Goal: Check status: Check status

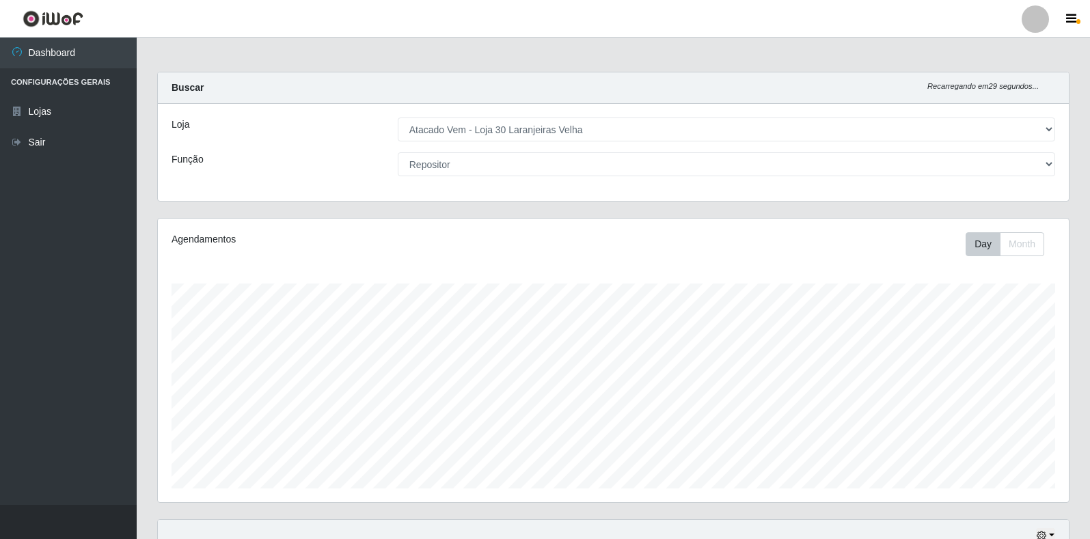
select select "495"
select select "24"
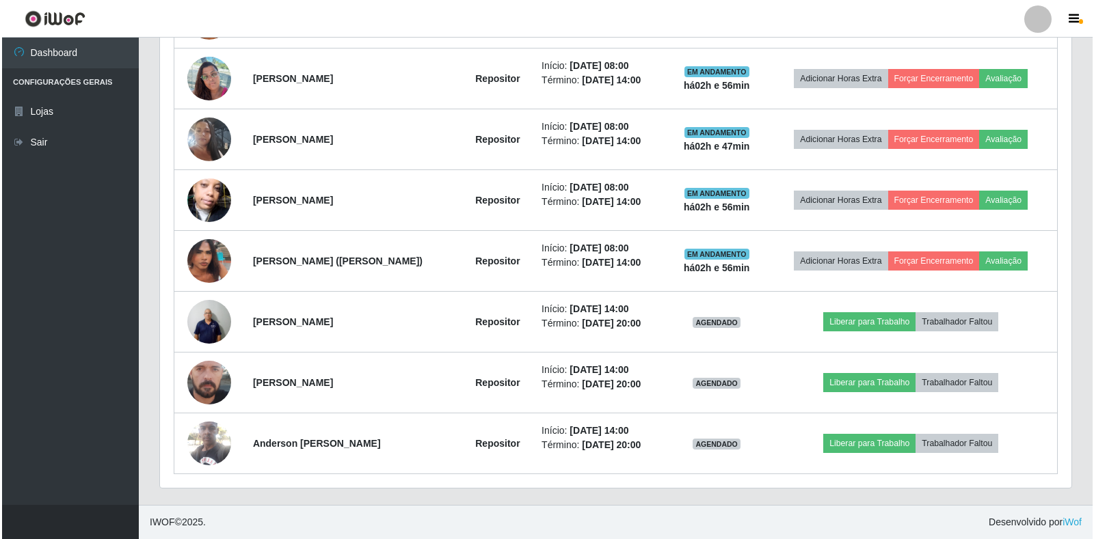
scroll to position [284, 911]
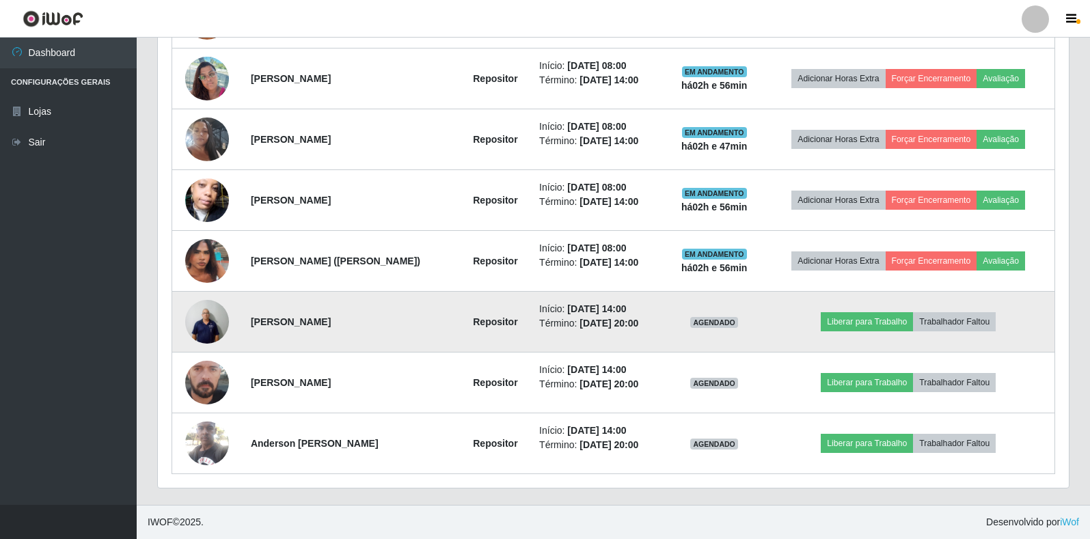
click at [216, 310] on img at bounding box center [207, 322] width 44 height 58
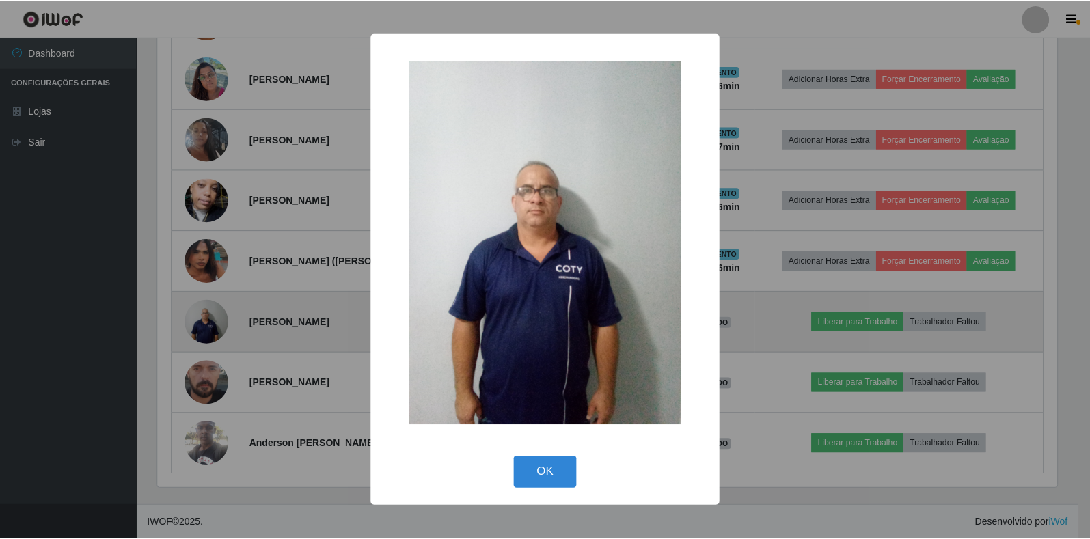
scroll to position [284, 903]
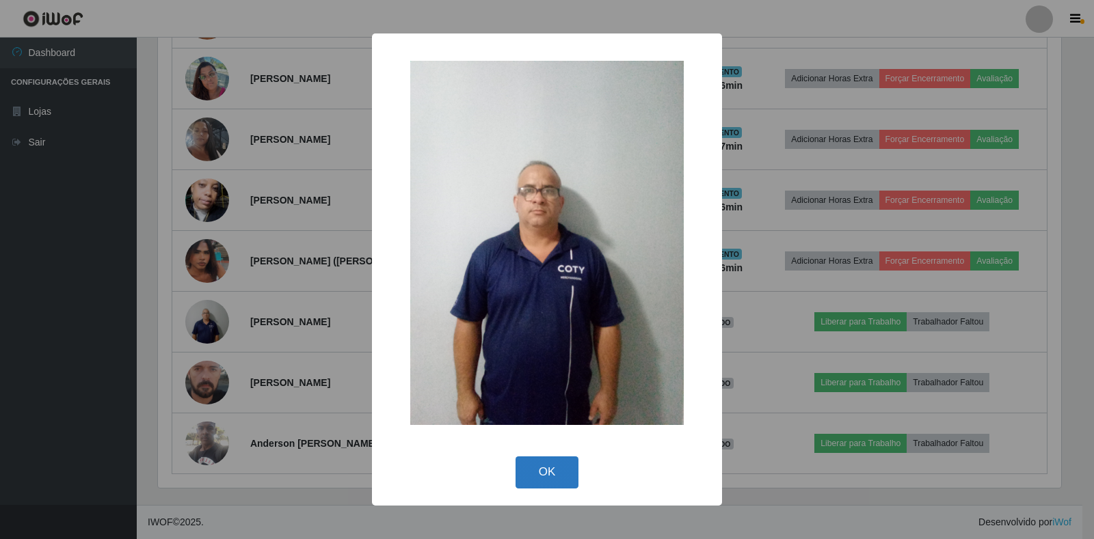
click at [535, 469] on button "OK" at bounding box center [547, 473] width 64 height 32
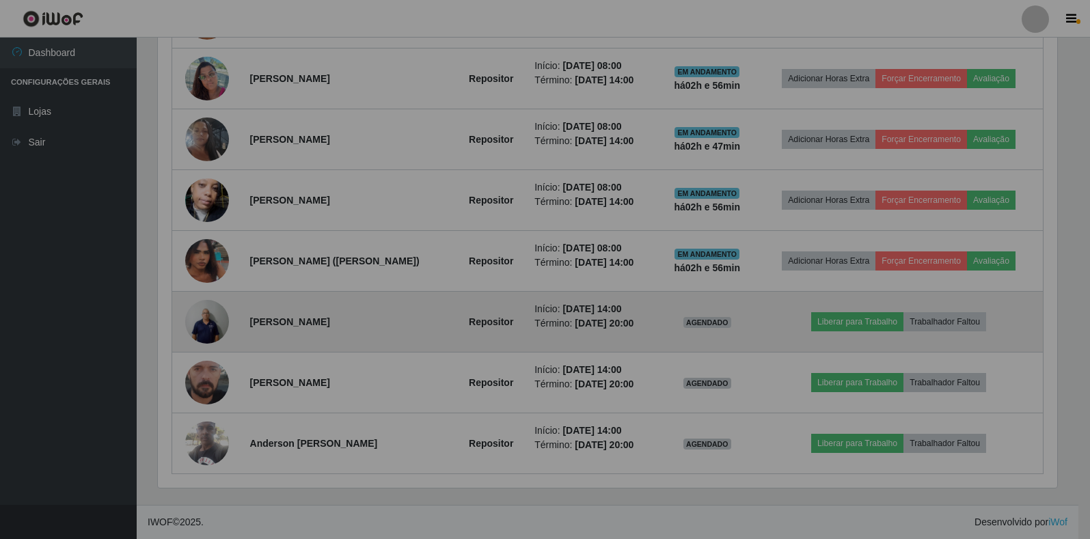
scroll to position [284, 911]
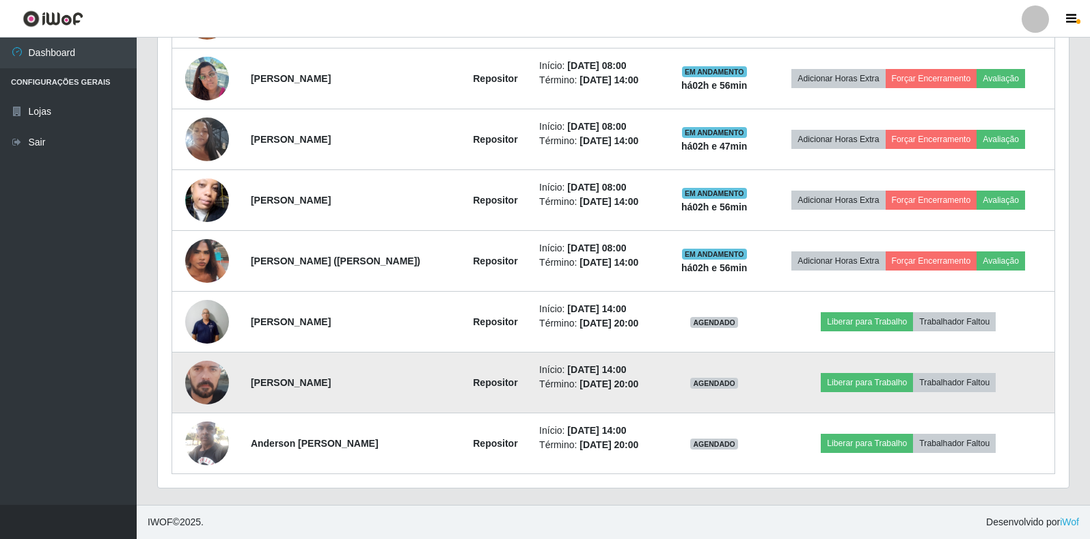
click at [197, 379] on img at bounding box center [207, 382] width 44 height 97
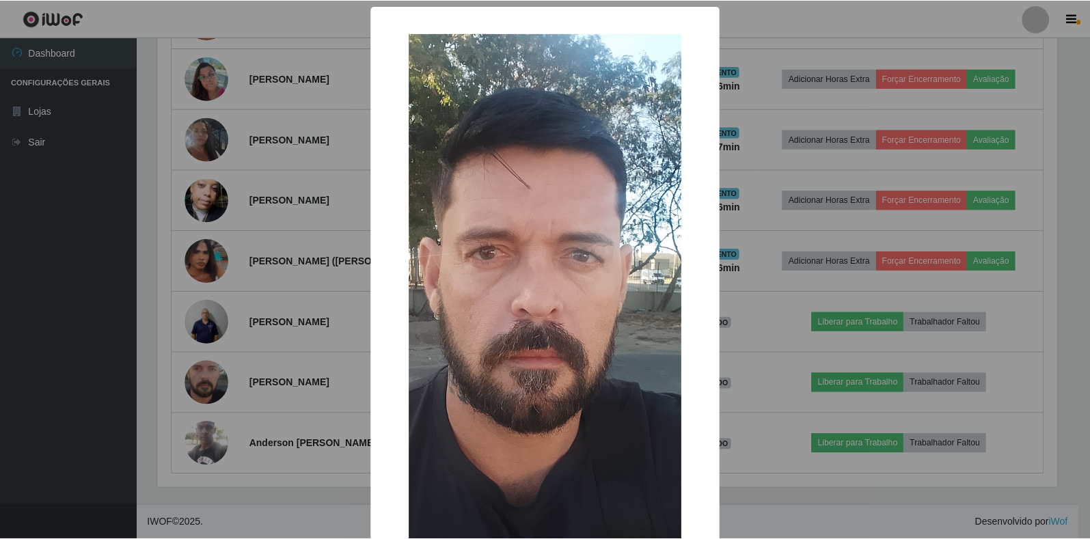
scroll to position [188, 0]
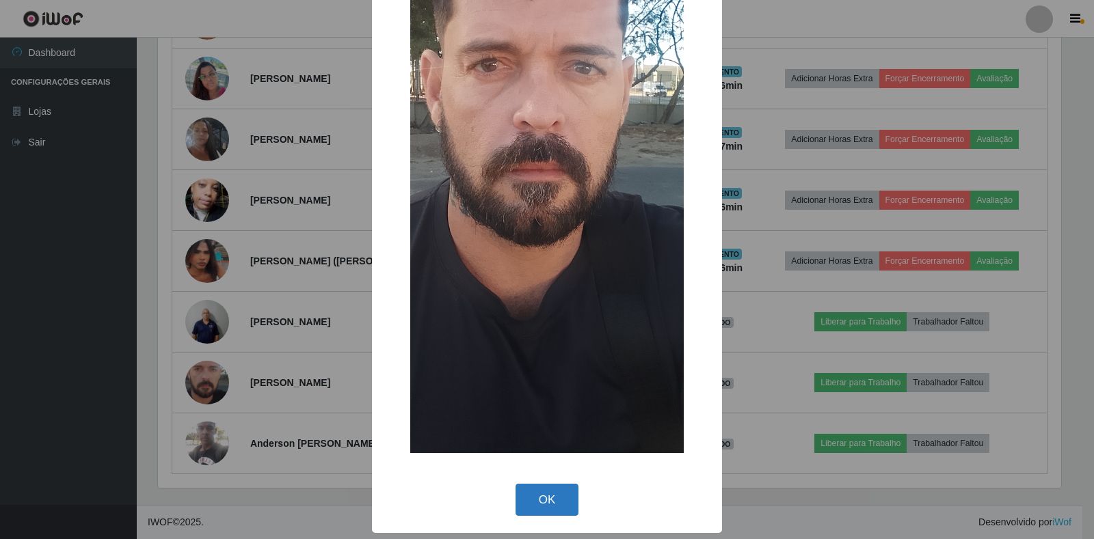
click at [537, 507] on button "OK" at bounding box center [547, 500] width 64 height 32
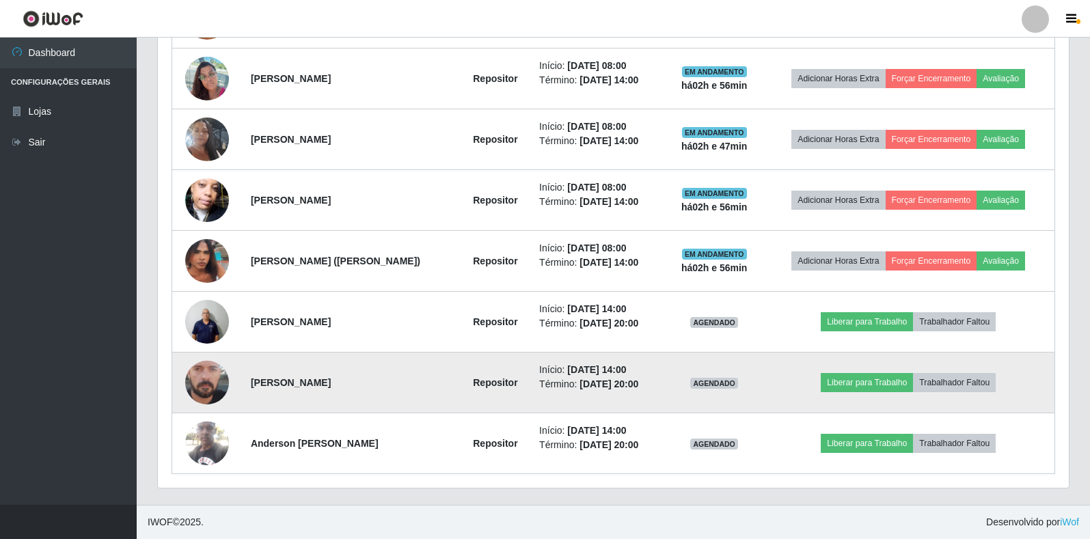
scroll to position [284, 911]
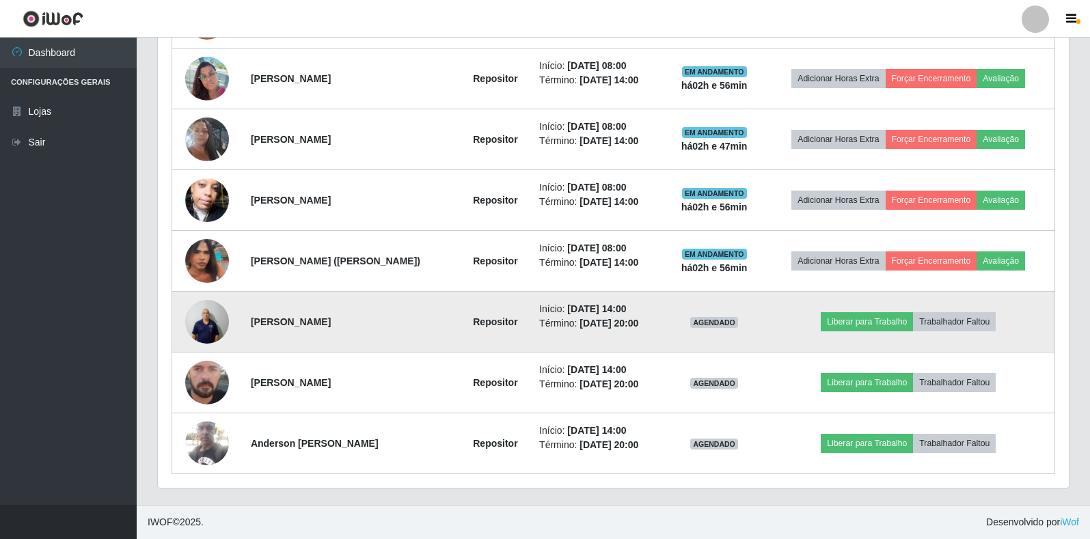
click at [202, 331] on img at bounding box center [207, 322] width 44 height 58
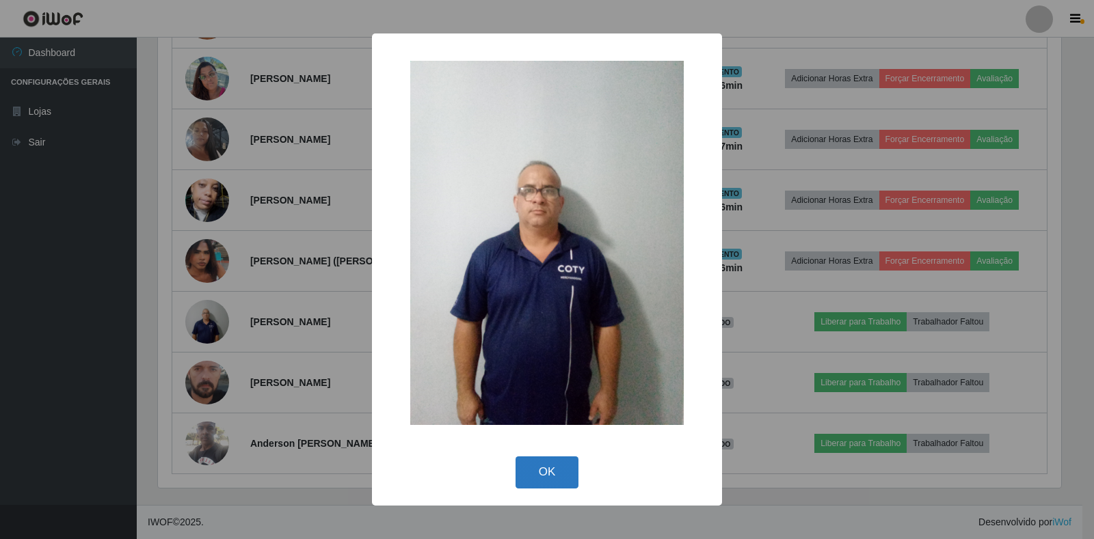
click at [525, 474] on button "OK" at bounding box center [547, 473] width 64 height 32
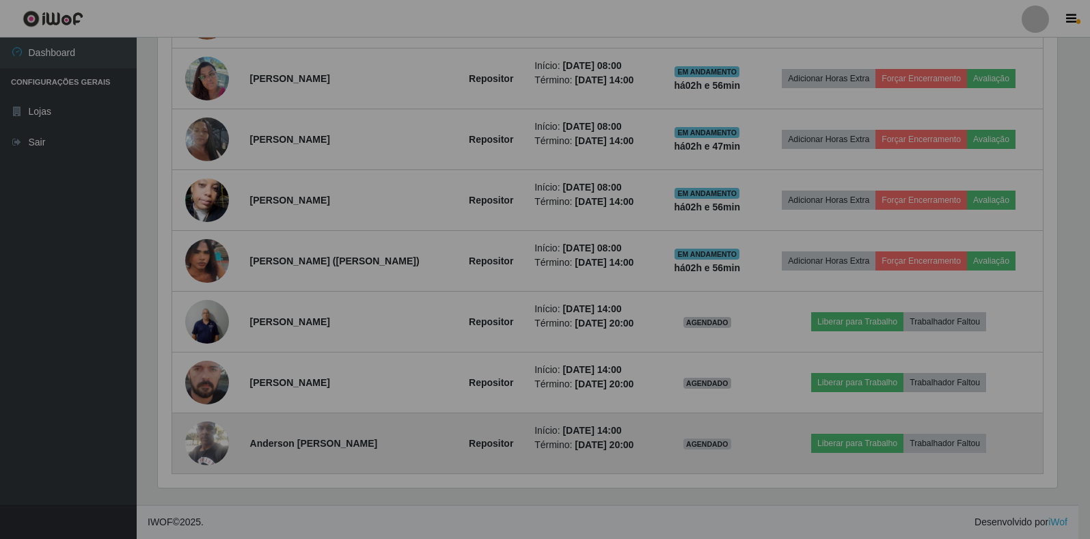
scroll to position [284, 911]
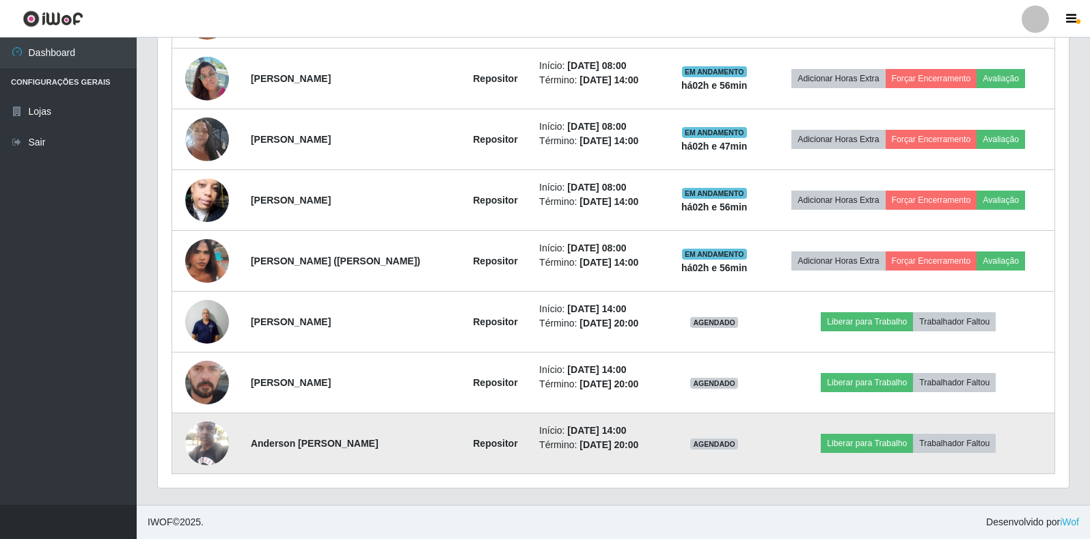
click at [211, 448] on img at bounding box center [207, 443] width 44 height 58
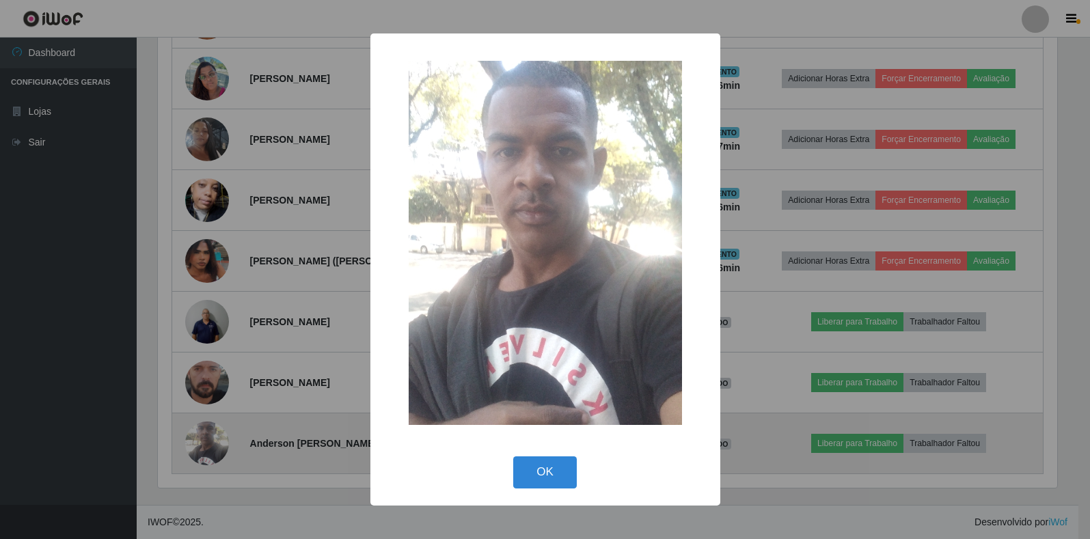
scroll to position [284, 903]
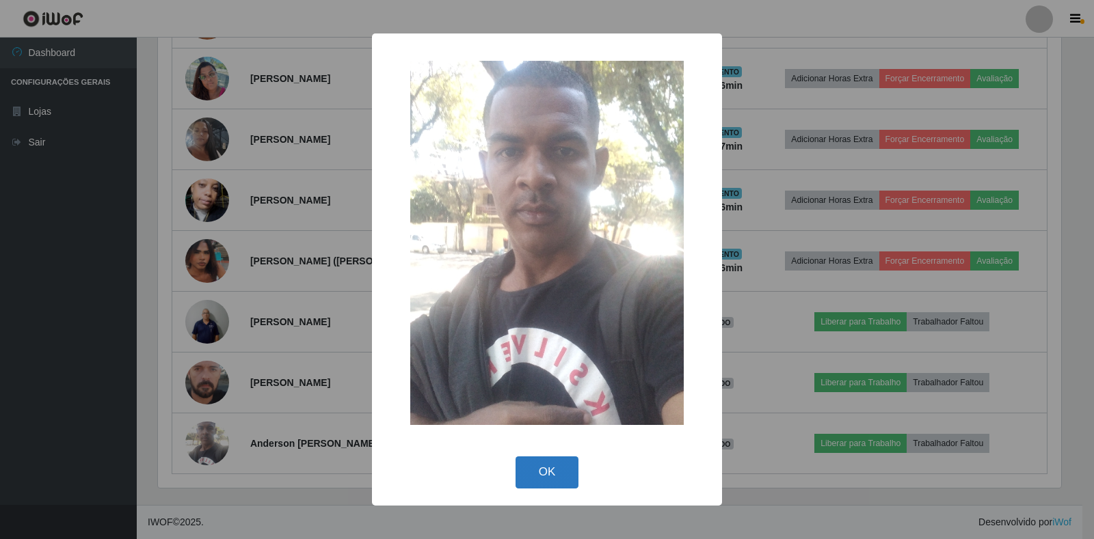
click at [556, 467] on button "OK" at bounding box center [547, 473] width 64 height 32
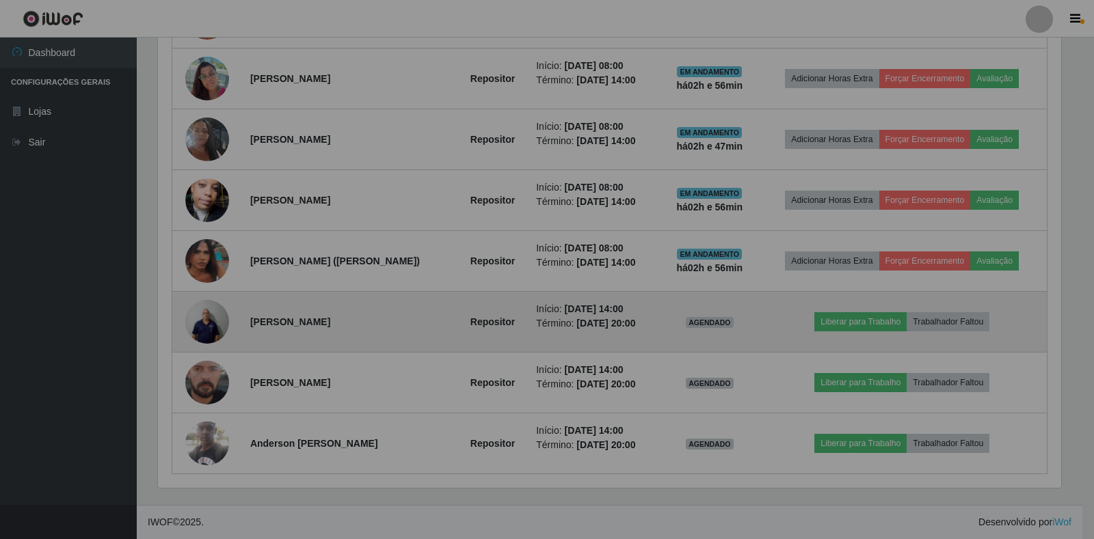
scroll to position [284, 911]
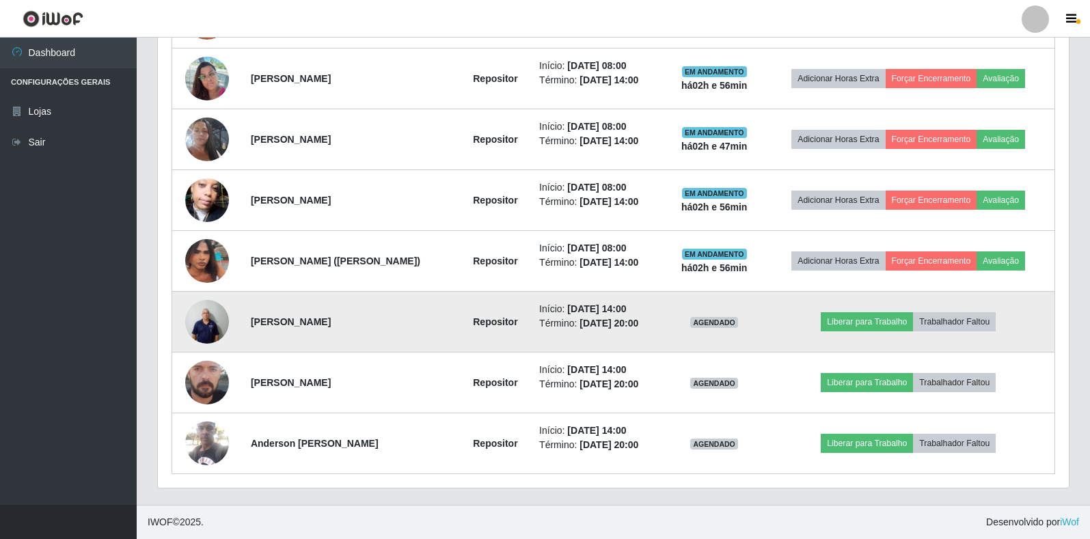
click at [217, 334] on img at bounding box center [207, 322] width 44 height 58
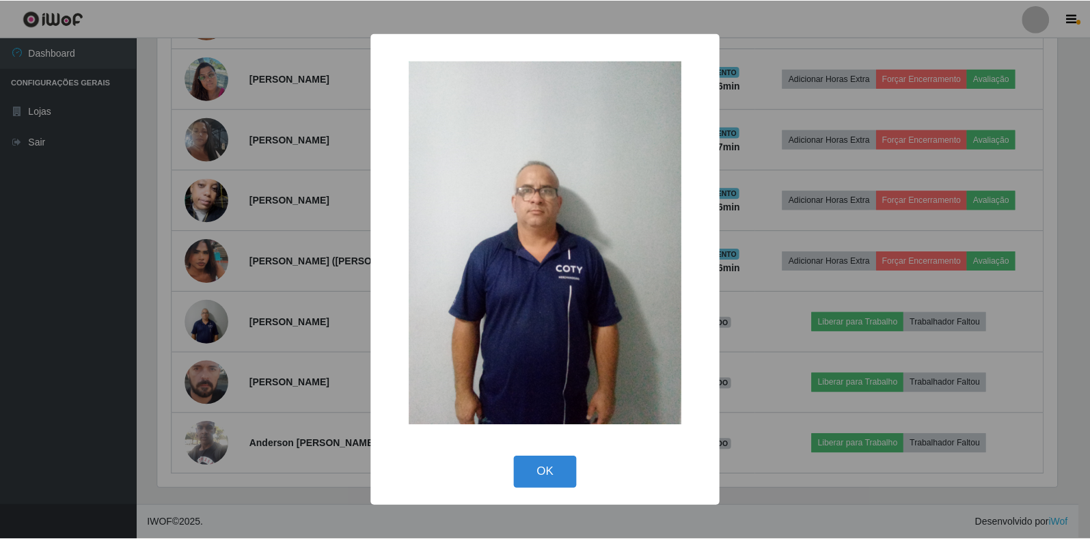
scroll to position [284, 903]
click at [531, 475] on button "OK" at bounding box center [547, 473] width 64 height 32
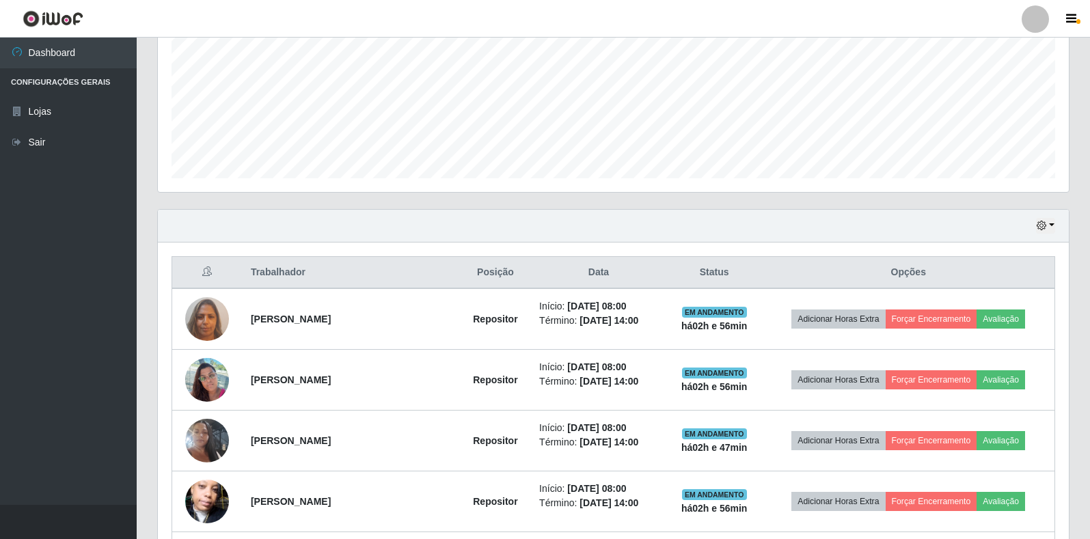
scroll to position [202, 0]
